Goal: Task Accomplishment & Management: Use online tool/utility

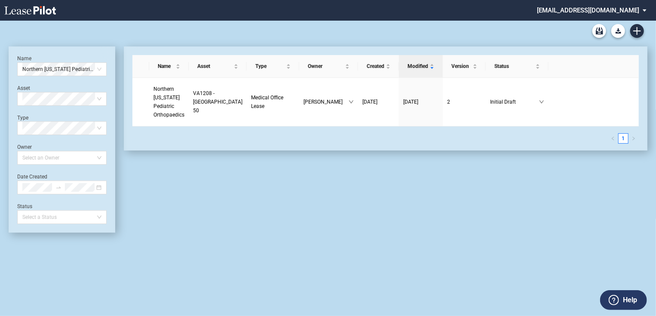
click at [635, 12] on md-select "jlarce@healthpeak.com Admin Area Settings Sign Out" at bounding box center [595, 9] width 118 height 19
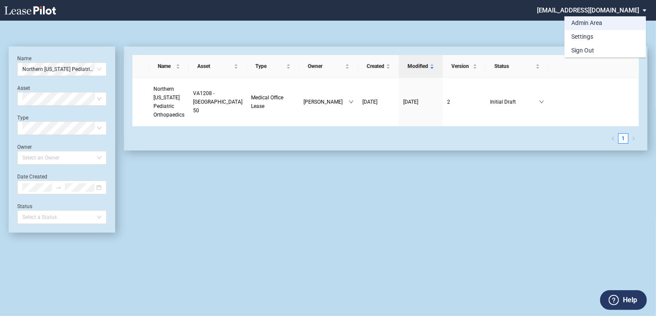
click at [537, 183] on md-backdrop at bounding box center [328, 158] width 656 height 316
click at [608, 22] on body ".bocls-1{fill:#26354a;fill-rule:evenodd} Loading... × jlarce@healthpeak.com Med…" at bounding box center [328, 179] width 656 height 316
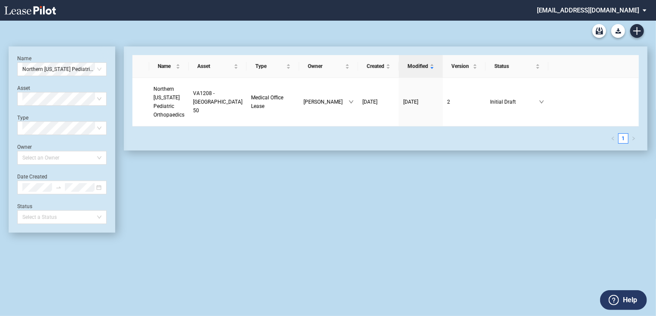
scroll to position [21, 0]
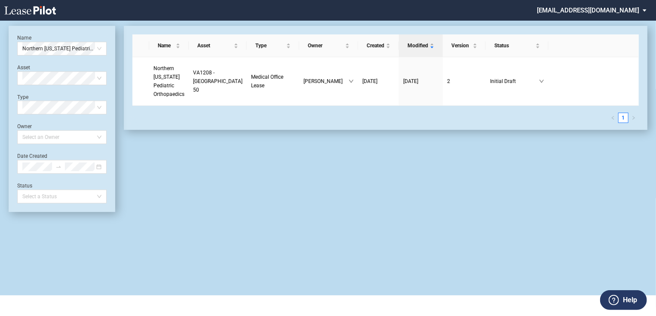
click at [604, 9] on md-select "[EMAIL_ADDRESS][DOMAIN_NAME]" at bounding box center [595, 9] width 118 height 19
click at [585, 25] on div "Admin Area" at bounding box center [578, 23] width 31 height 9
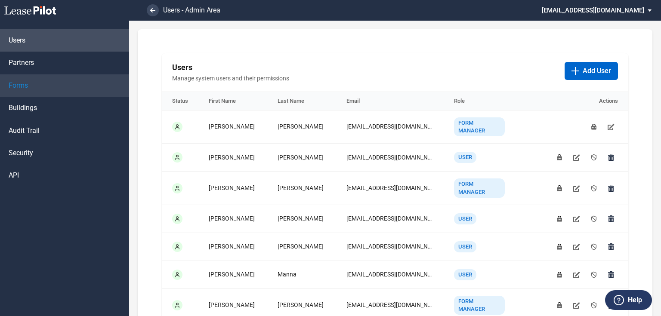
click at [17, 82] on span "Forms" at bounding box center [18, 85] width 19 height 9
click at [39, 82] on link "Forms" at bounding box center [64, 85] width 129 height 22
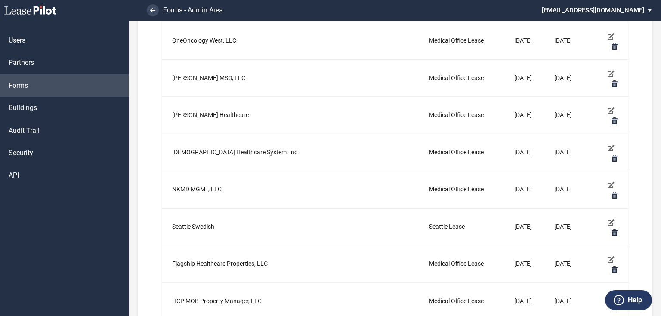
scroll to position [585, 0]
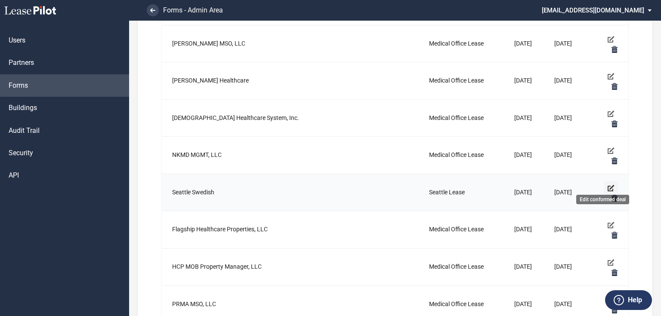
click at [608, 185] on use "Edit conformed deal" at bounding box center [610, 188] width 7 height 6
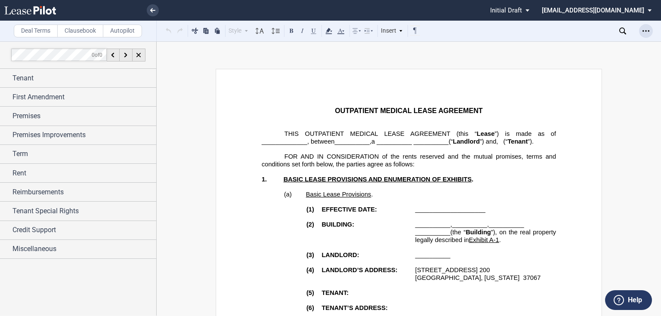
click at [648, 31] on icon "Open Lease options menu" at bounding box center [645, 31] width 7 height 7
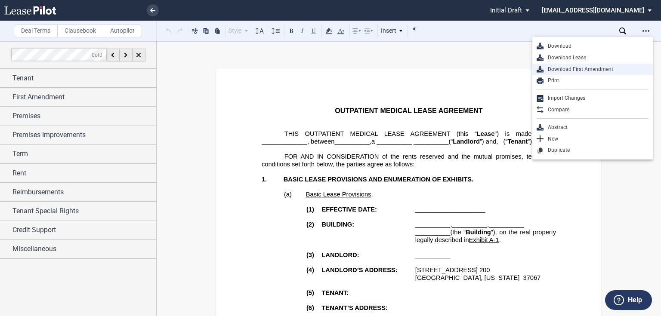
click at [563, 70] on div "Download First Amendment" at bounding box center [595, 69] width 105 height 7
